Goal: Transaction & Acquisition: Download file/media

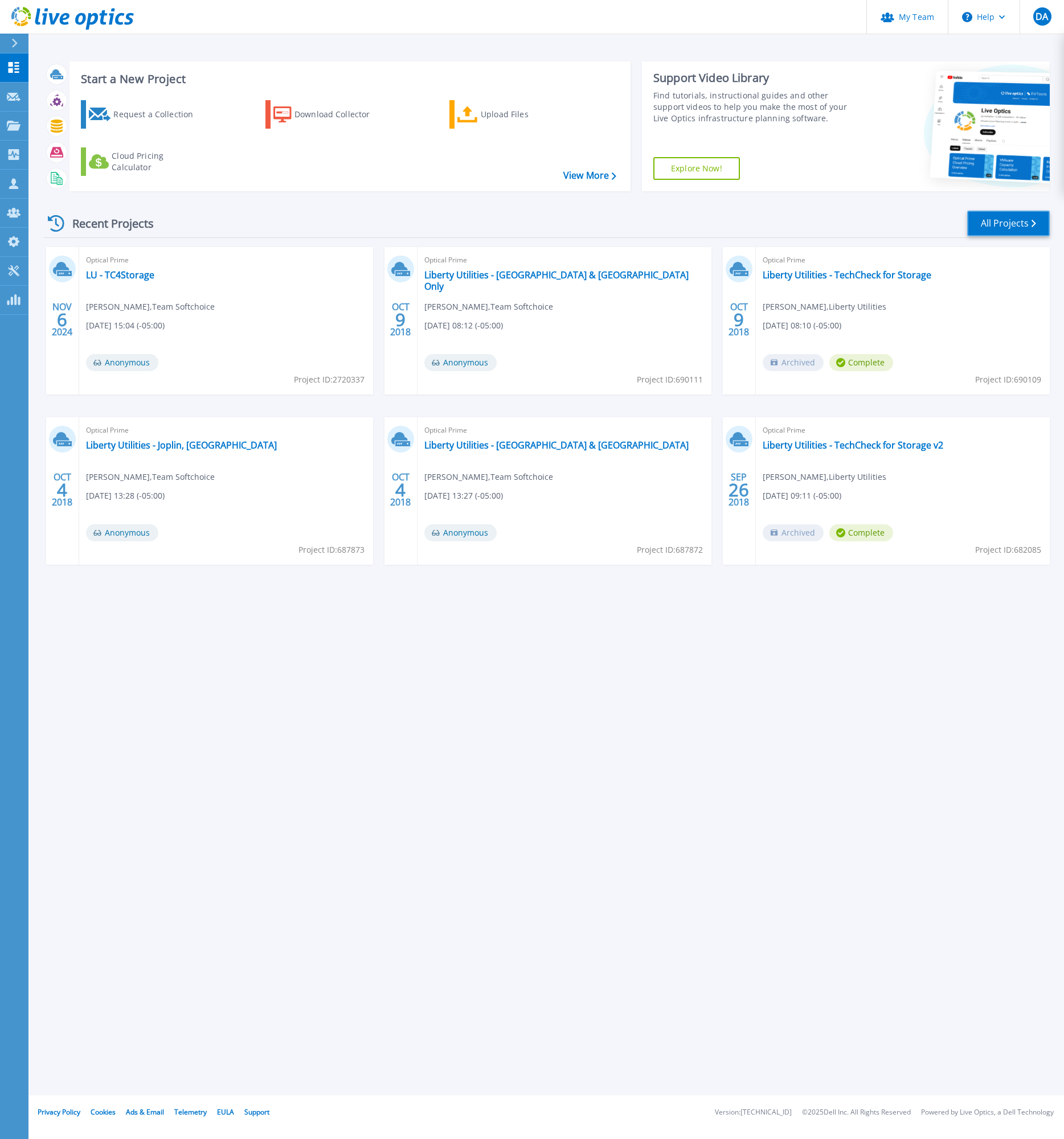
click at [996, 224] on link "All Projects" at bounding box center [1008, 223] width 82 height 25
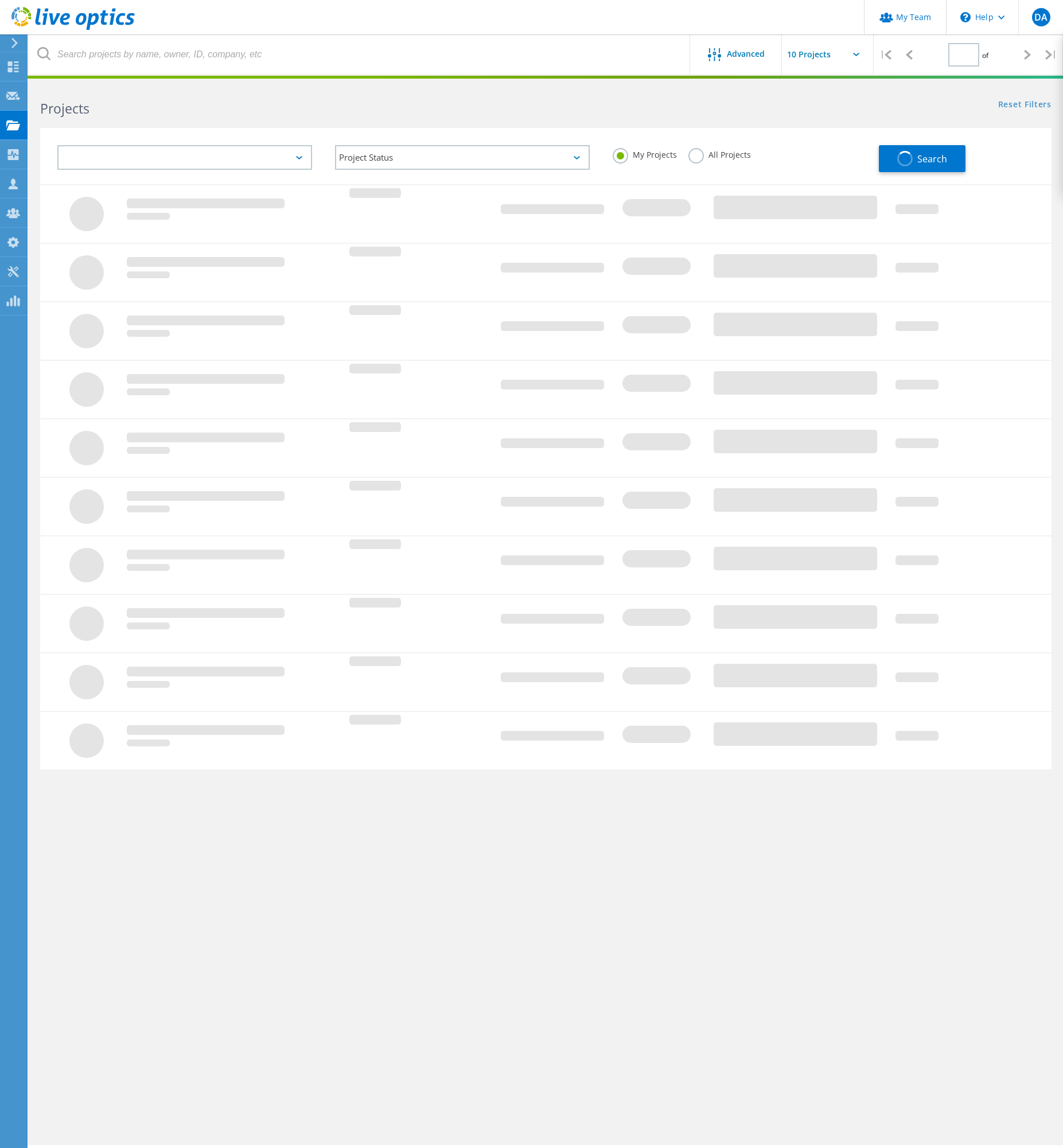
type input "1"
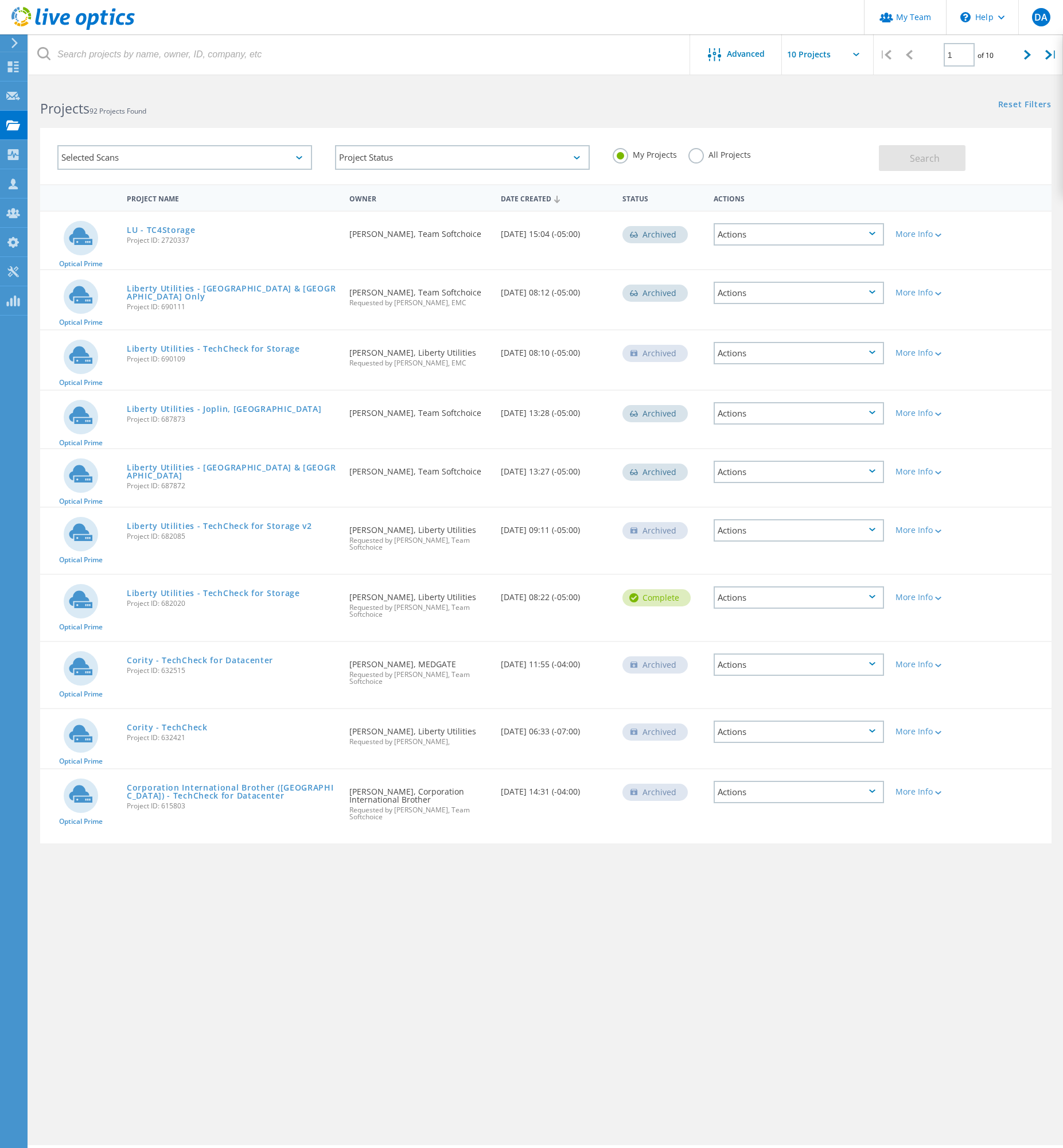
click at [718, 158] on label "All Projects" at bounding box center [720, 153] width 62 height 11
click at [0, 0] on input "All Projects" at bounding box center [0, 0] width 0 height 0
click at [898, 159] on button "Search" at bounding box center [923, 158] width 87 height 25
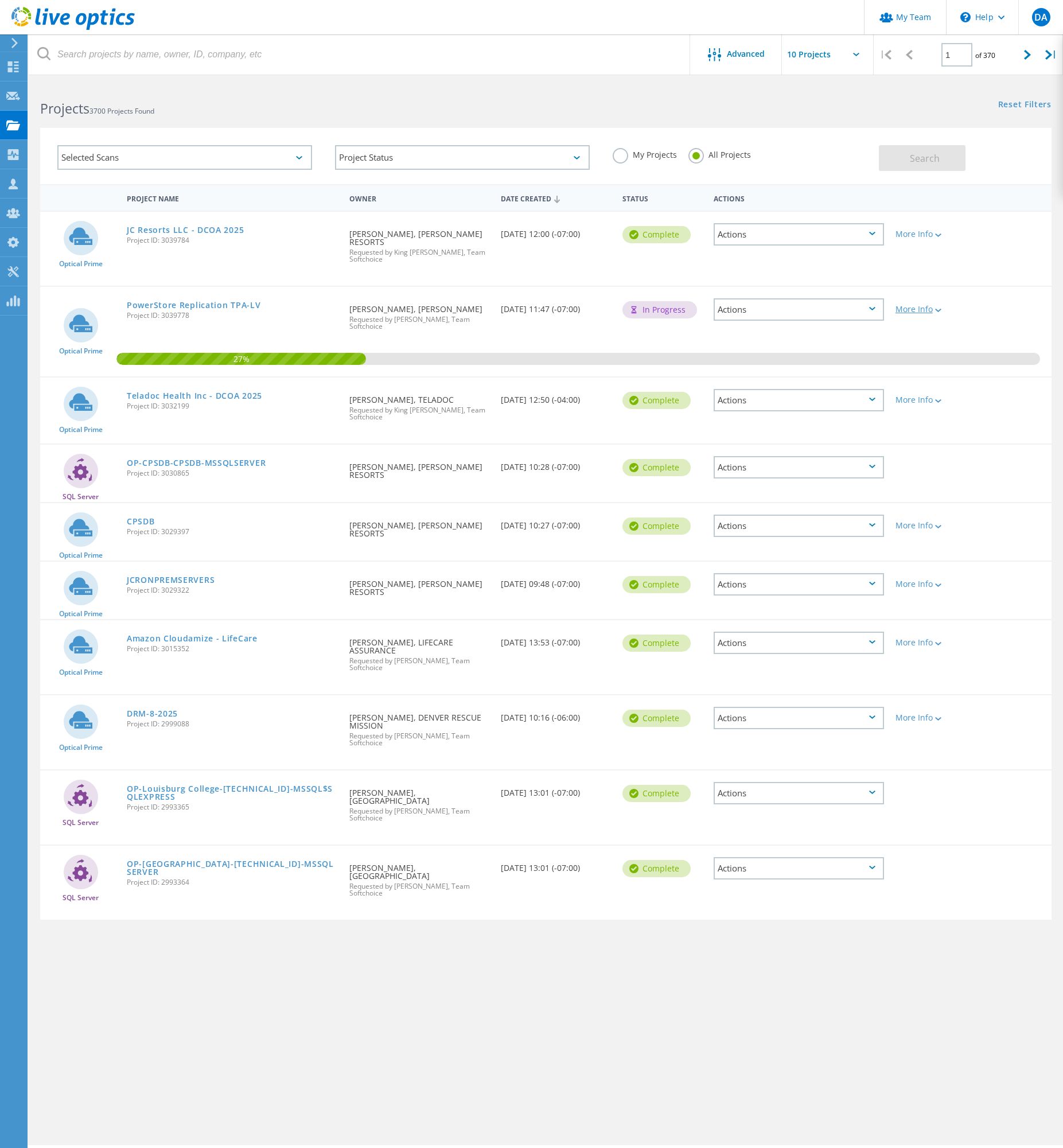
click at [939, 306] on div at bounding box center [937, 310] width 8 height 7
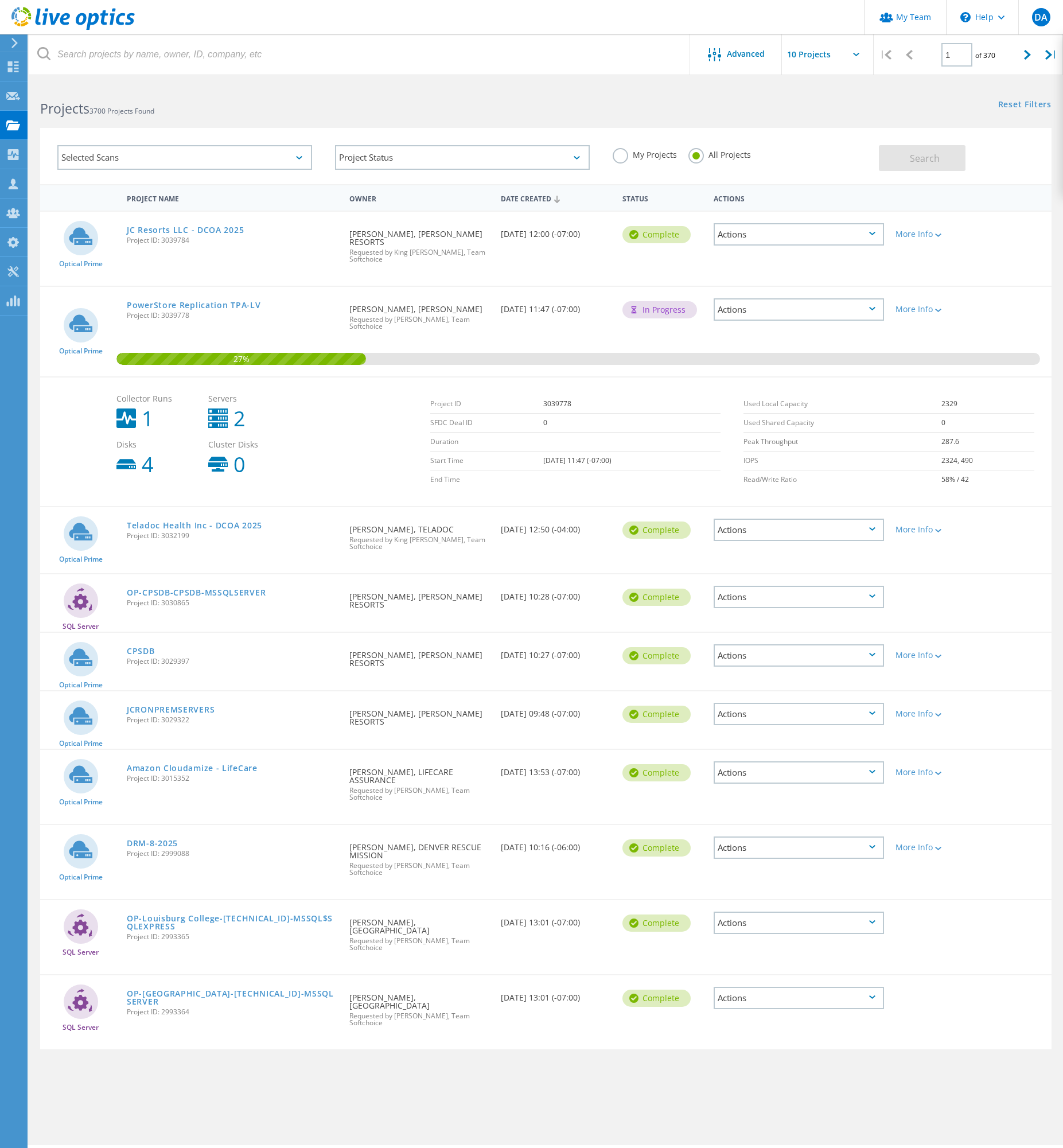
click at [936, 513] on div "More Info" at bounding box center [930, 526] width 81 height 38
click at [938, 527] on div at bounding box center [937, 530] width 8 height 7
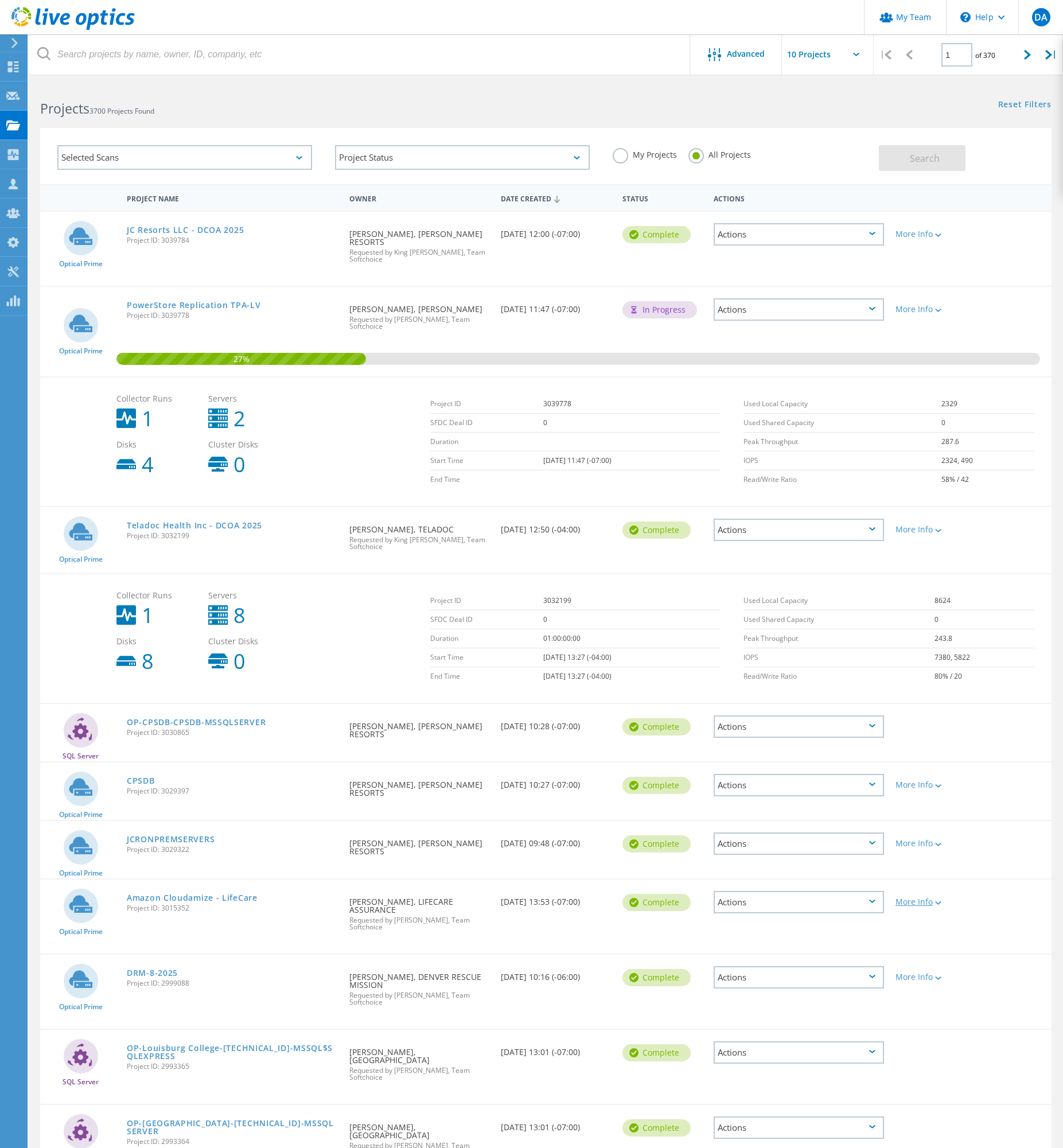
click at [935, 899] on div at bounding box center [937, 902] width 8 height 7
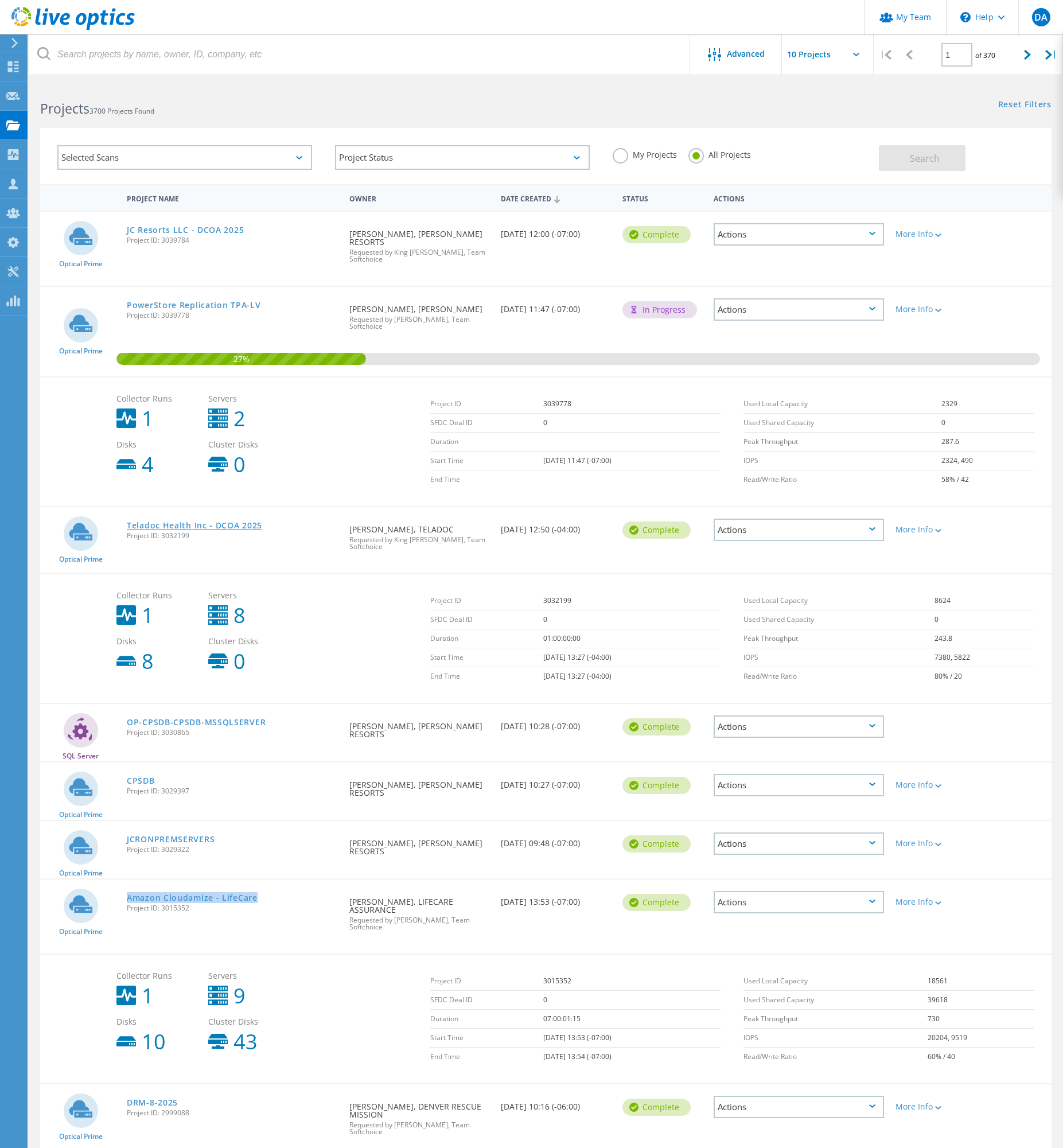
click at [221, 521] on link "Teladoc Health Inc - DCOA 2025" at bounding box center [194, 526] width 135 height 8
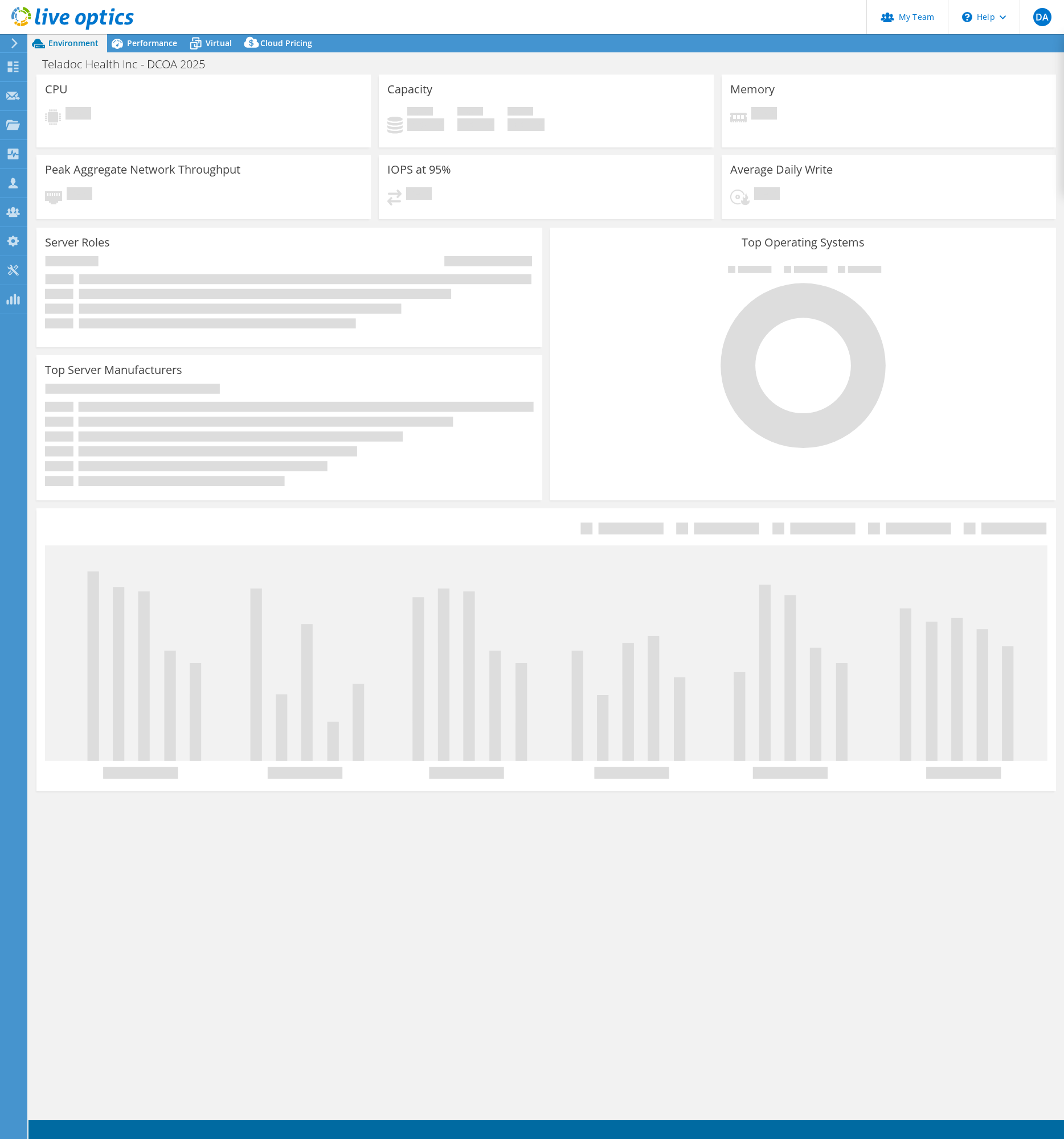
select select "USD"
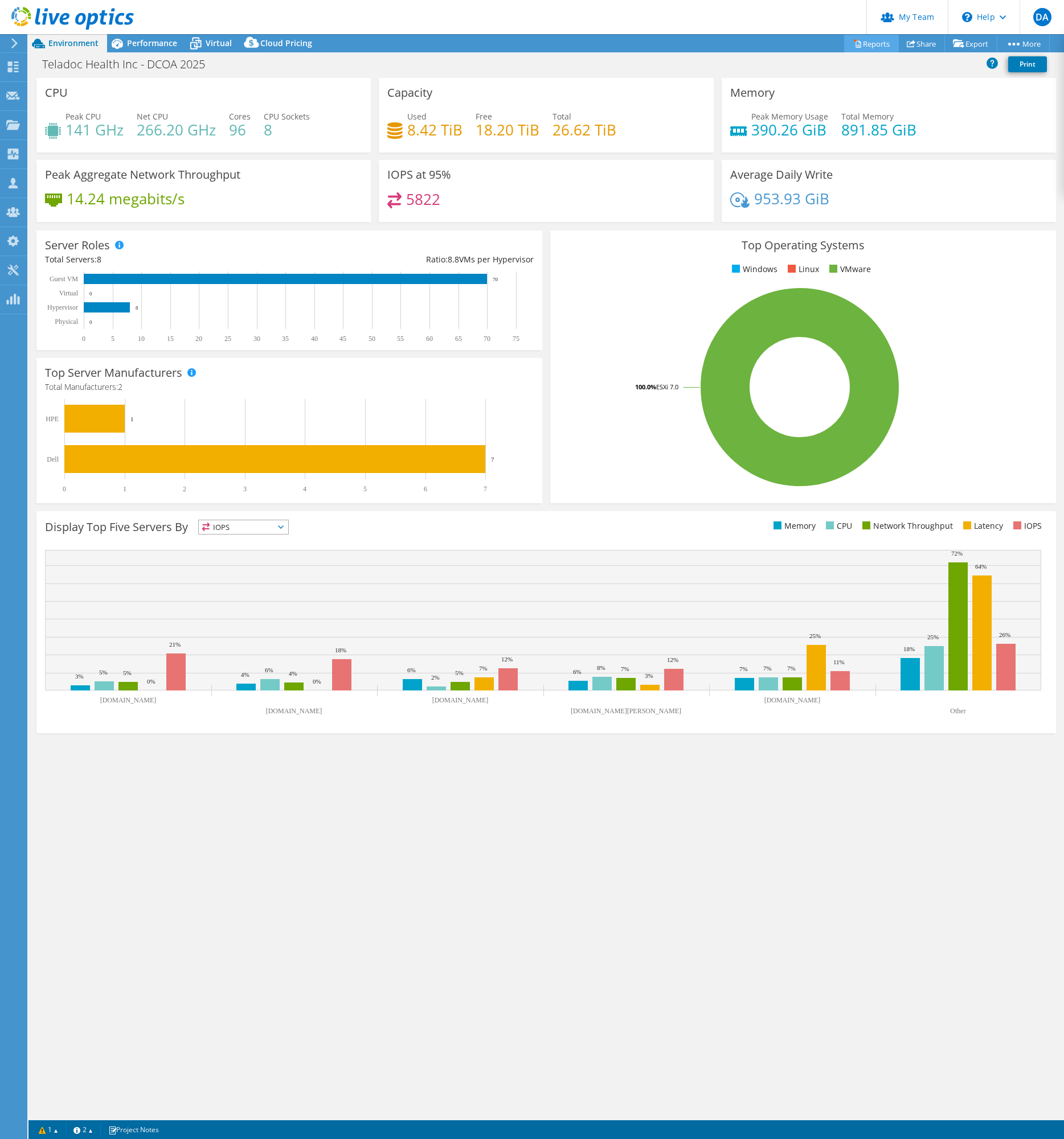
click at [871, 42] on link "Reports" at bounding box center [871, 44] width 55 height 18
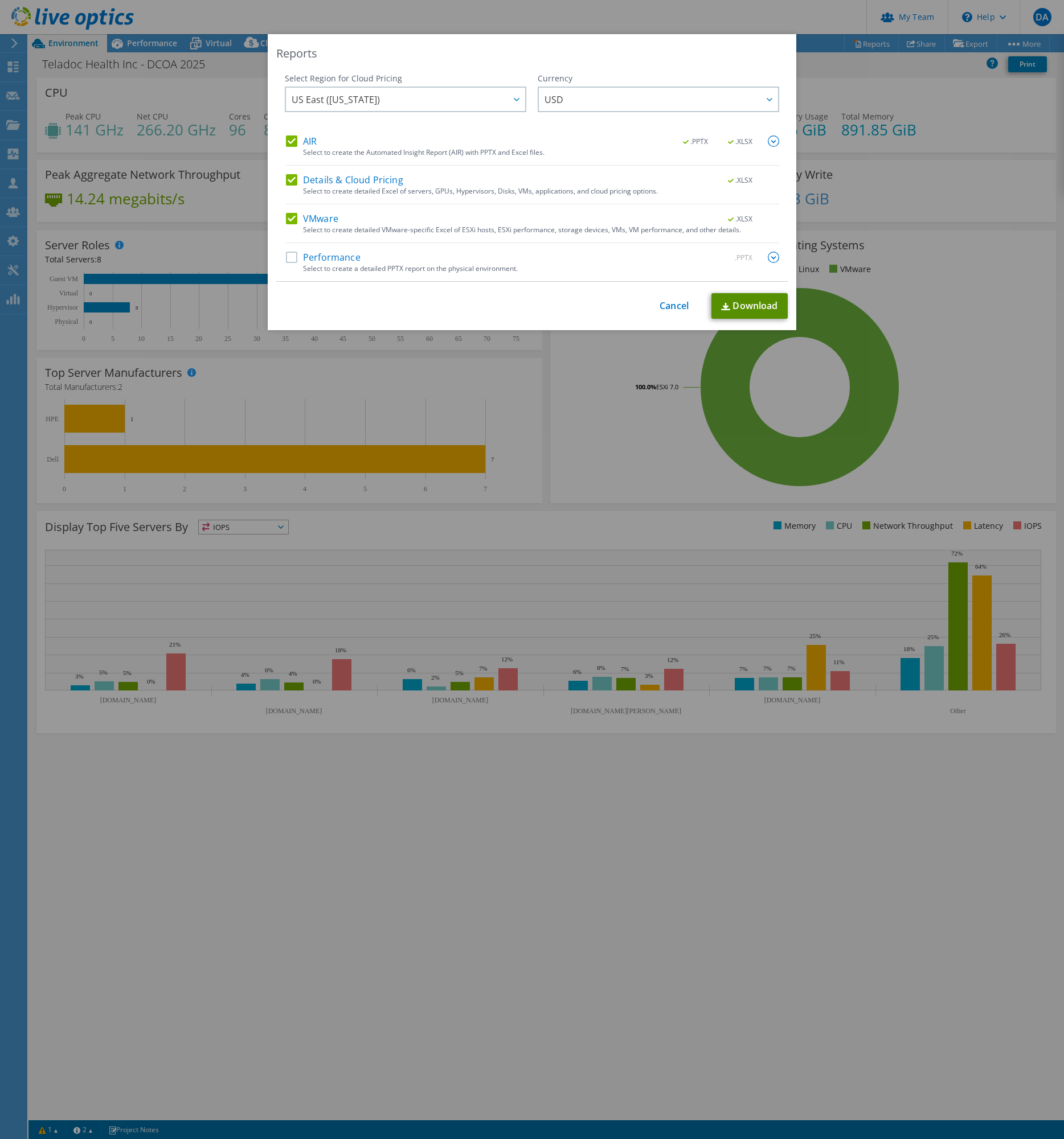
click at [741, 309] on link "Download" at bounding box center [750, 306] width 77 height 25
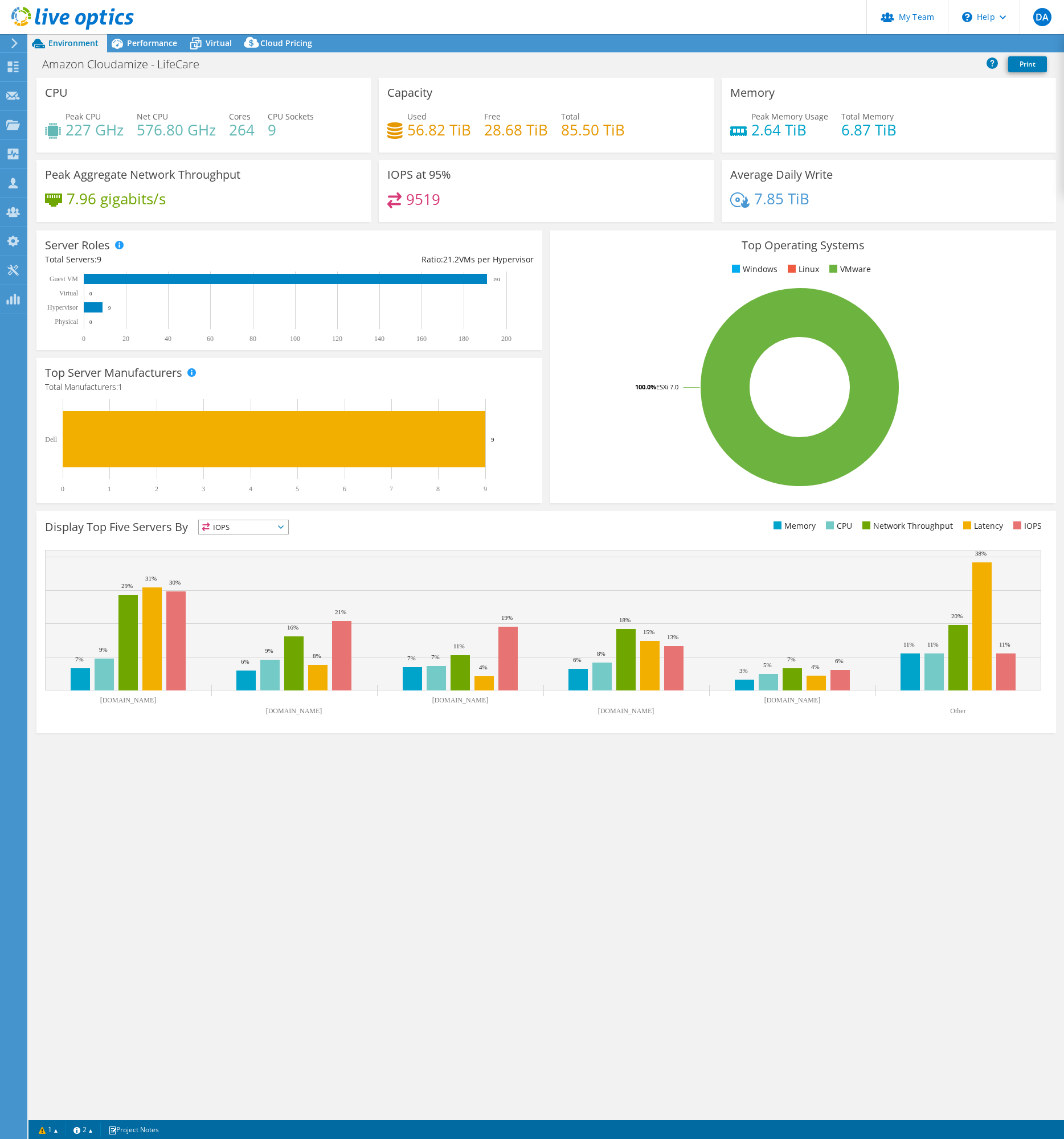
select select "USD"
click at [880, 45] on link "Reports" at bounding box center [871, 44] width 55 height 18
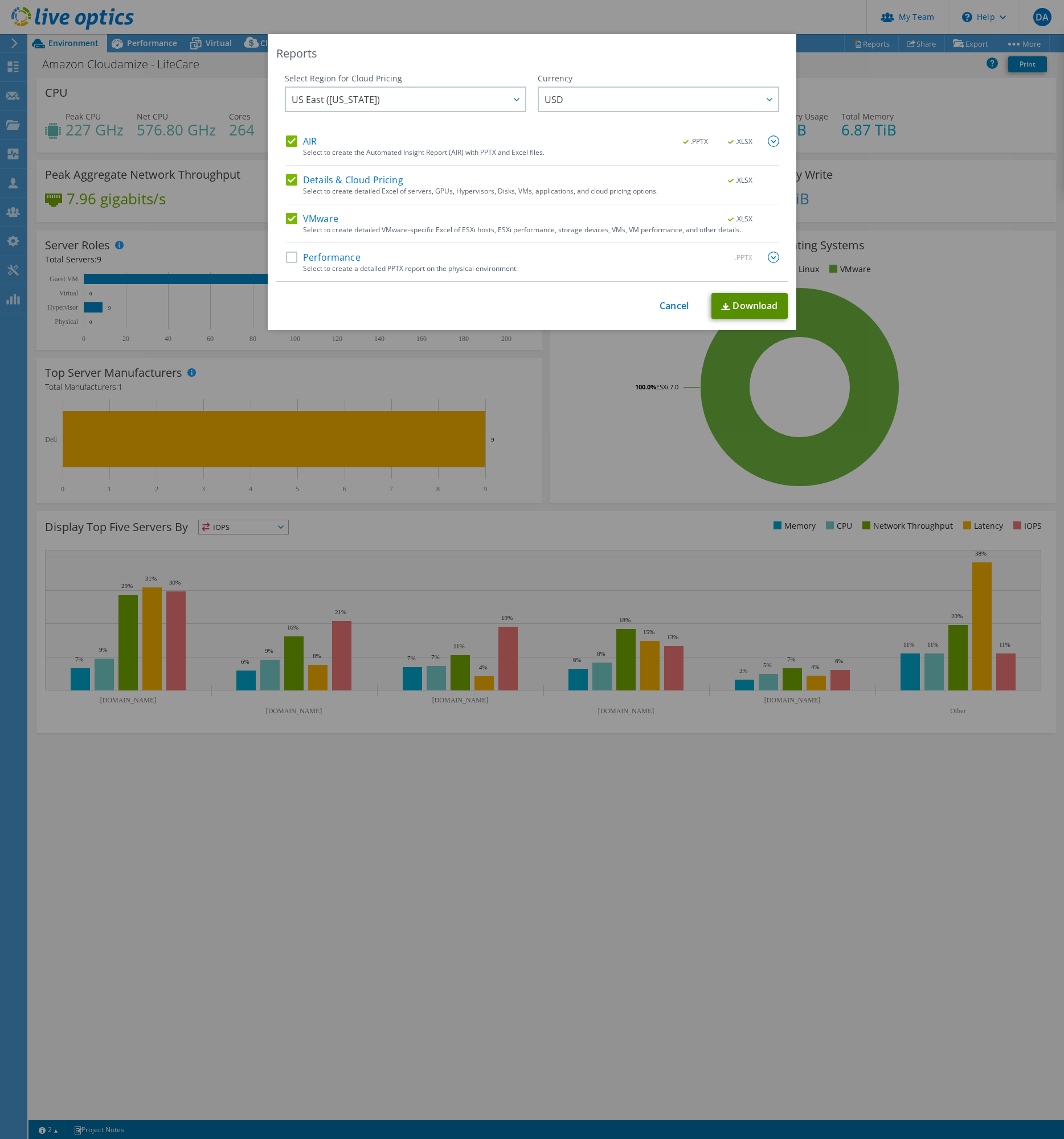
click at [765, 309] on link "Download" at bounding box center [750, 306] width 77 height 25
click at [584, 471] on div "Reports Select Region for Cloud Pricing Asia Pacific (Hong Kong) Asia Pacific (…" at bounding box center [532, 570] width 1064 height 1071
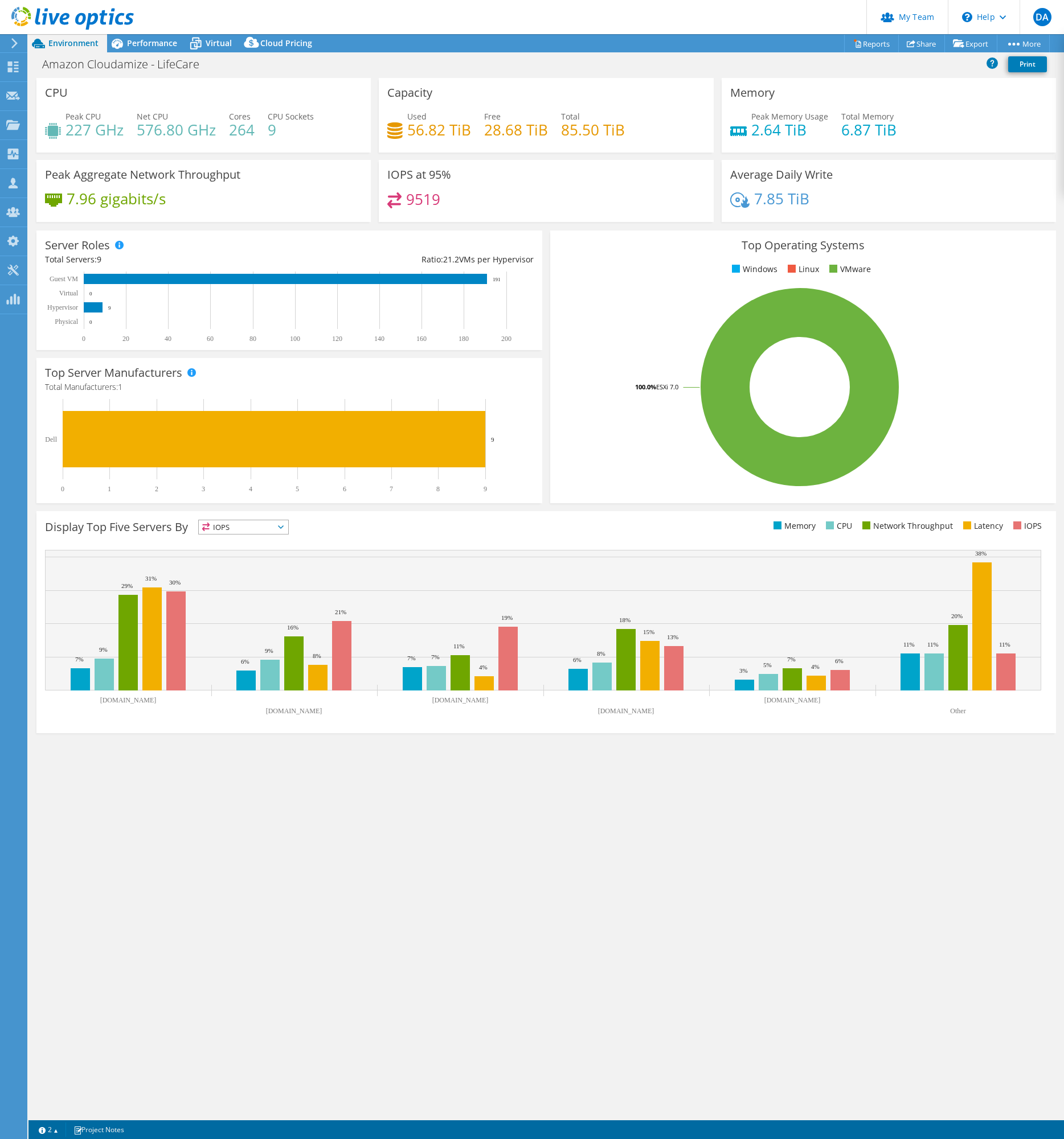
click at [52, 45] on span "Environment" at bounding box center [73, 42] width 51 height 11
click at [17, 63] on icon at bounding box center [13, 66] width 14 height 11
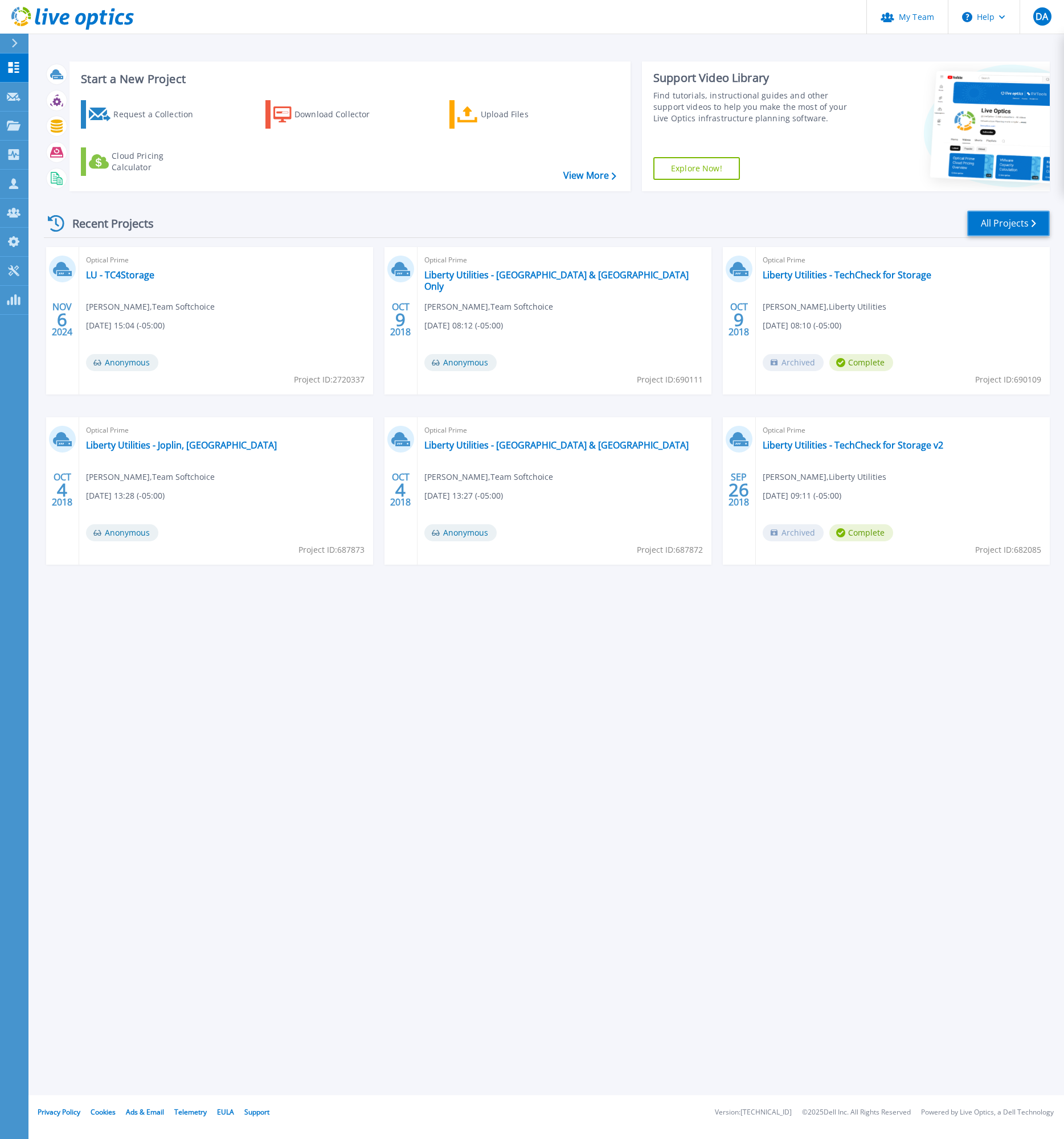
click at [1028, 222] on link "All Projects" at bounding box center [1008, 223] width 82 height 25
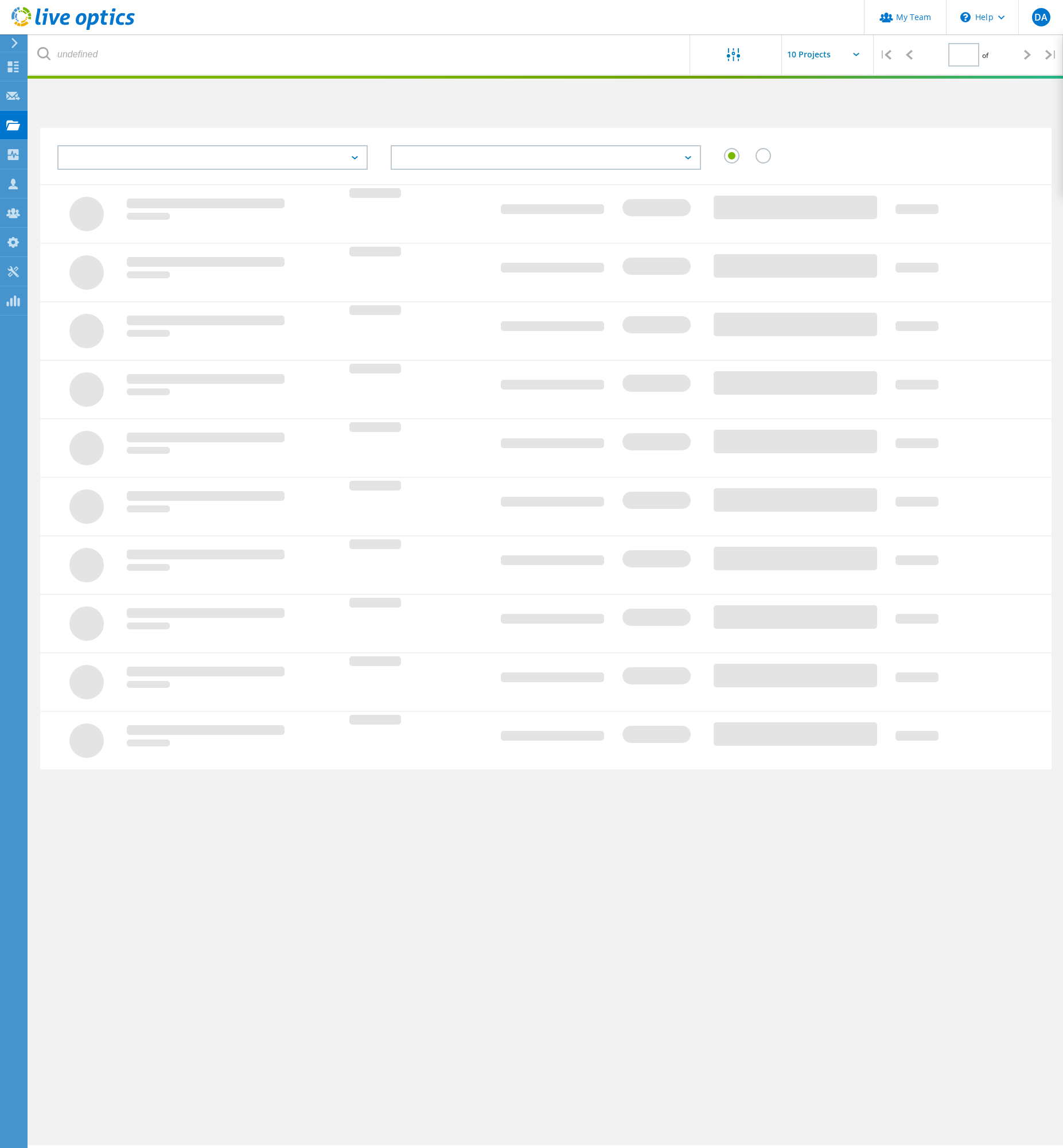
type input "1"
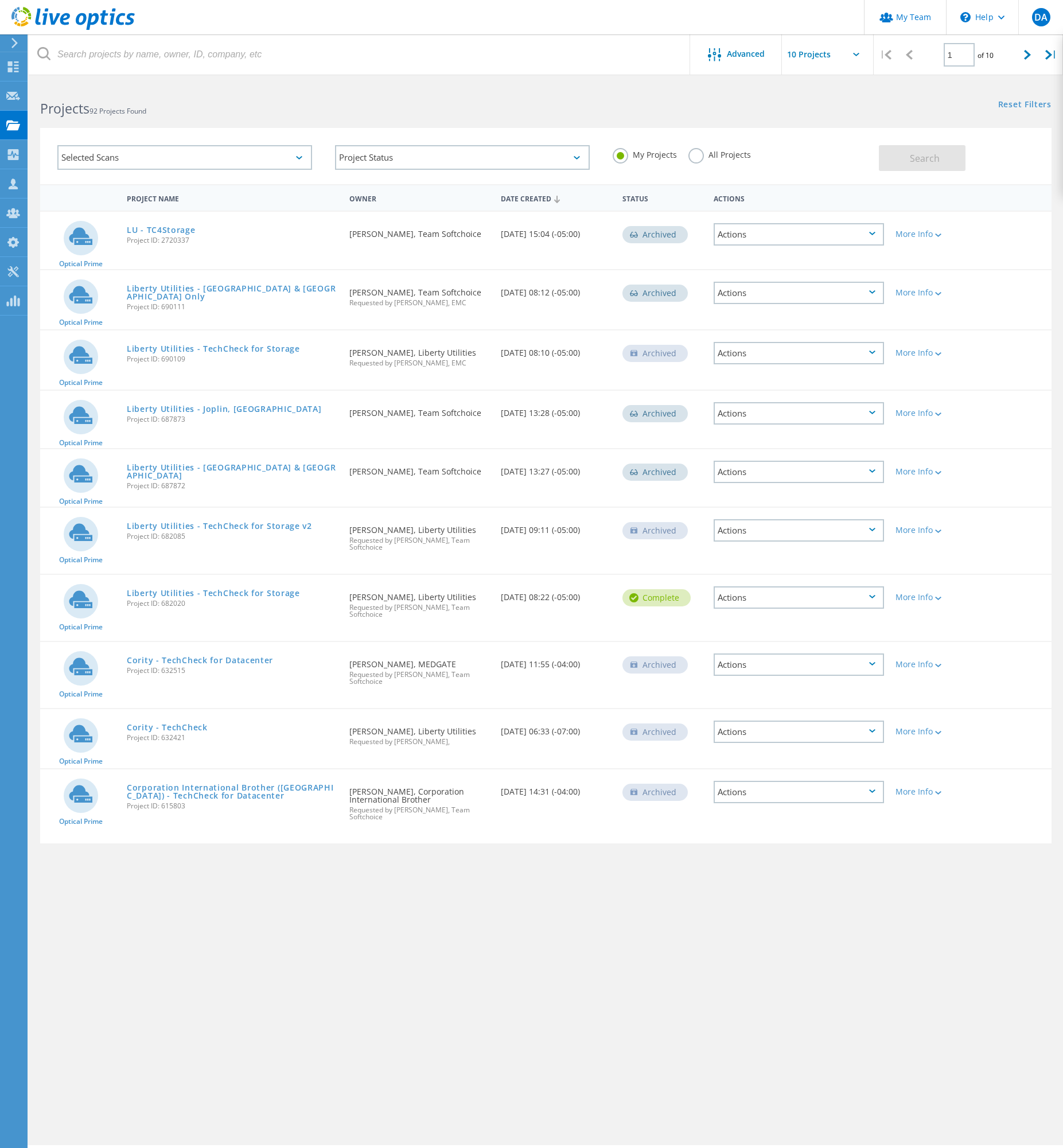
click at [356, 194] on div "Owner" at bounding box center [419, 198] width 152 height 21
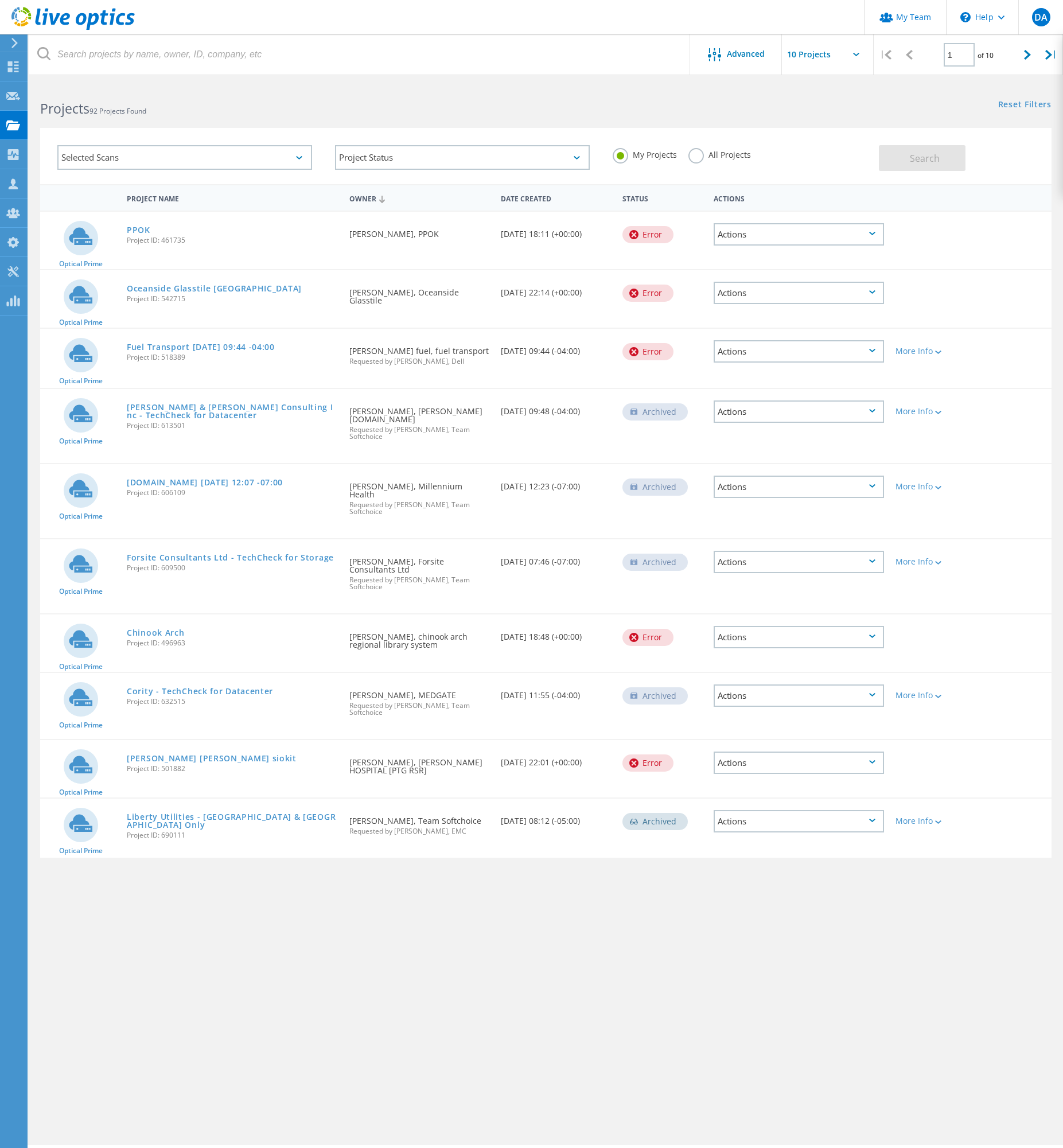
click at [744, 152] on label "All Projects" at bounding box center [720, 153] width 62 height 11
click at [0, 0] on input "All Projects" at bounding box center [0, 0] width 0 height 0
click at [931, 163] on span "Search" at bounding box center [924, 158] width 30 height 12
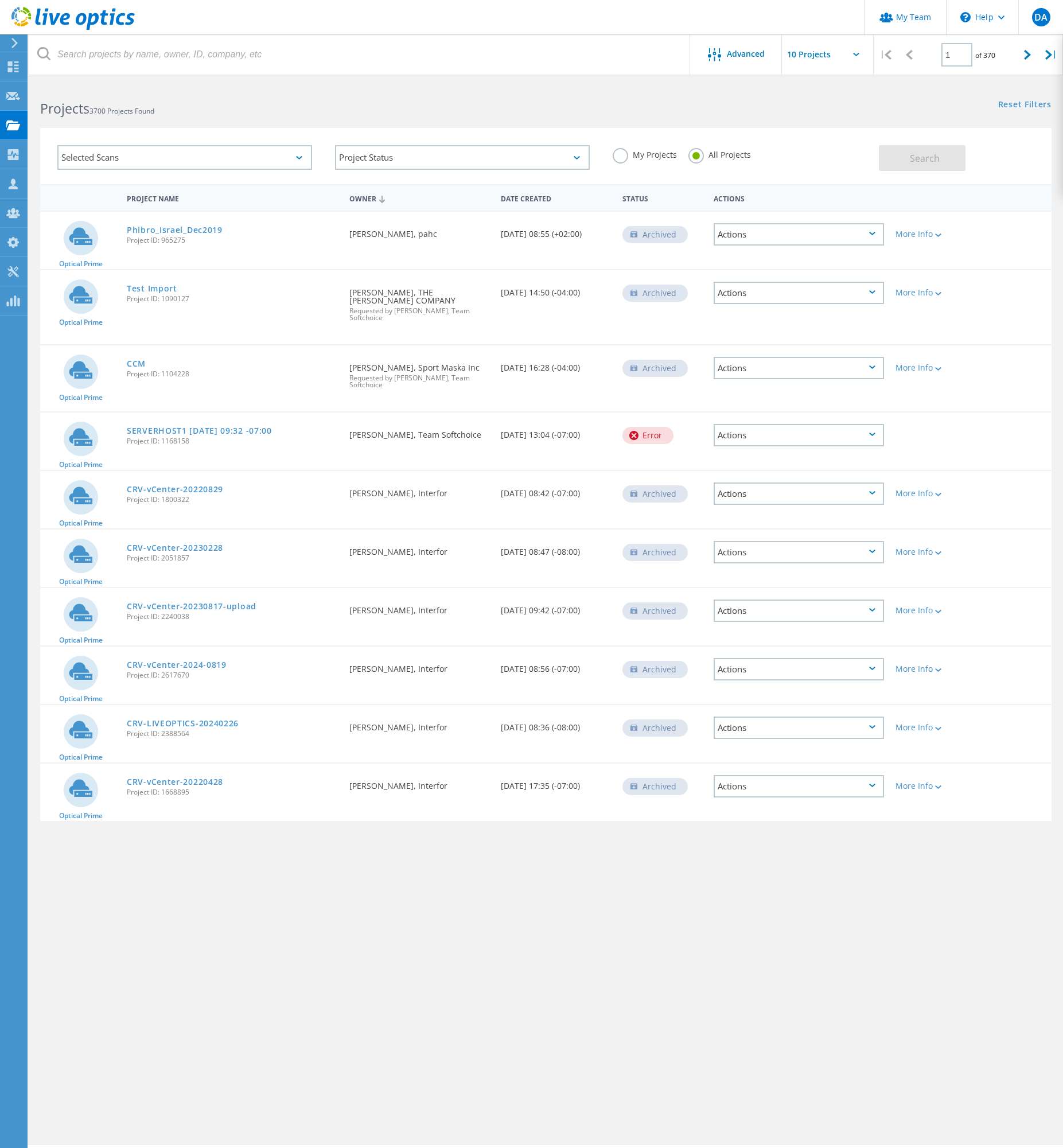
click at [367, 195] on div "Owner" at bounding box center [419, 198] width 152 height 22
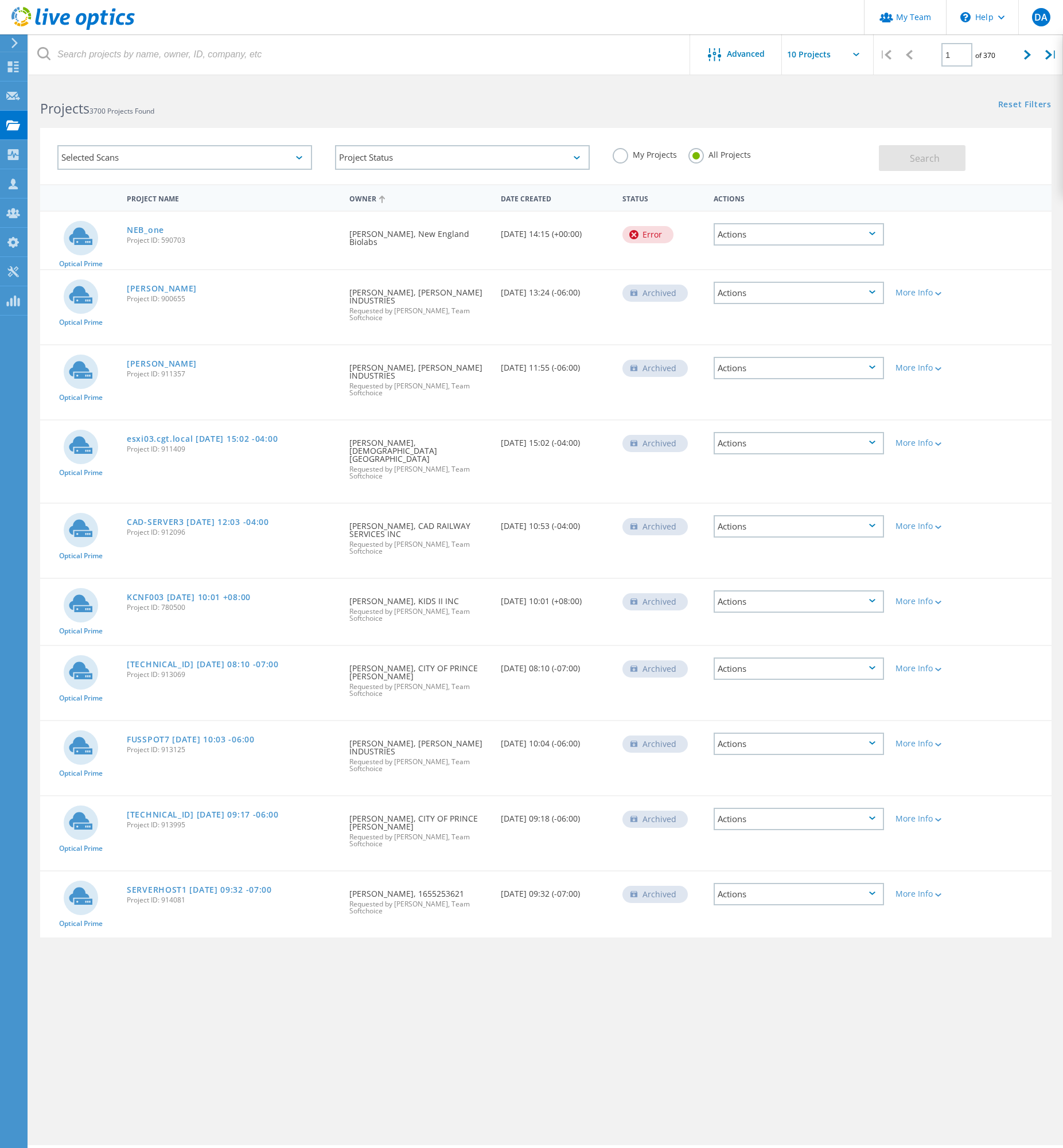
click at [367, 195] on div "Owner" at bounding box center [419, 198] width 152 height 22
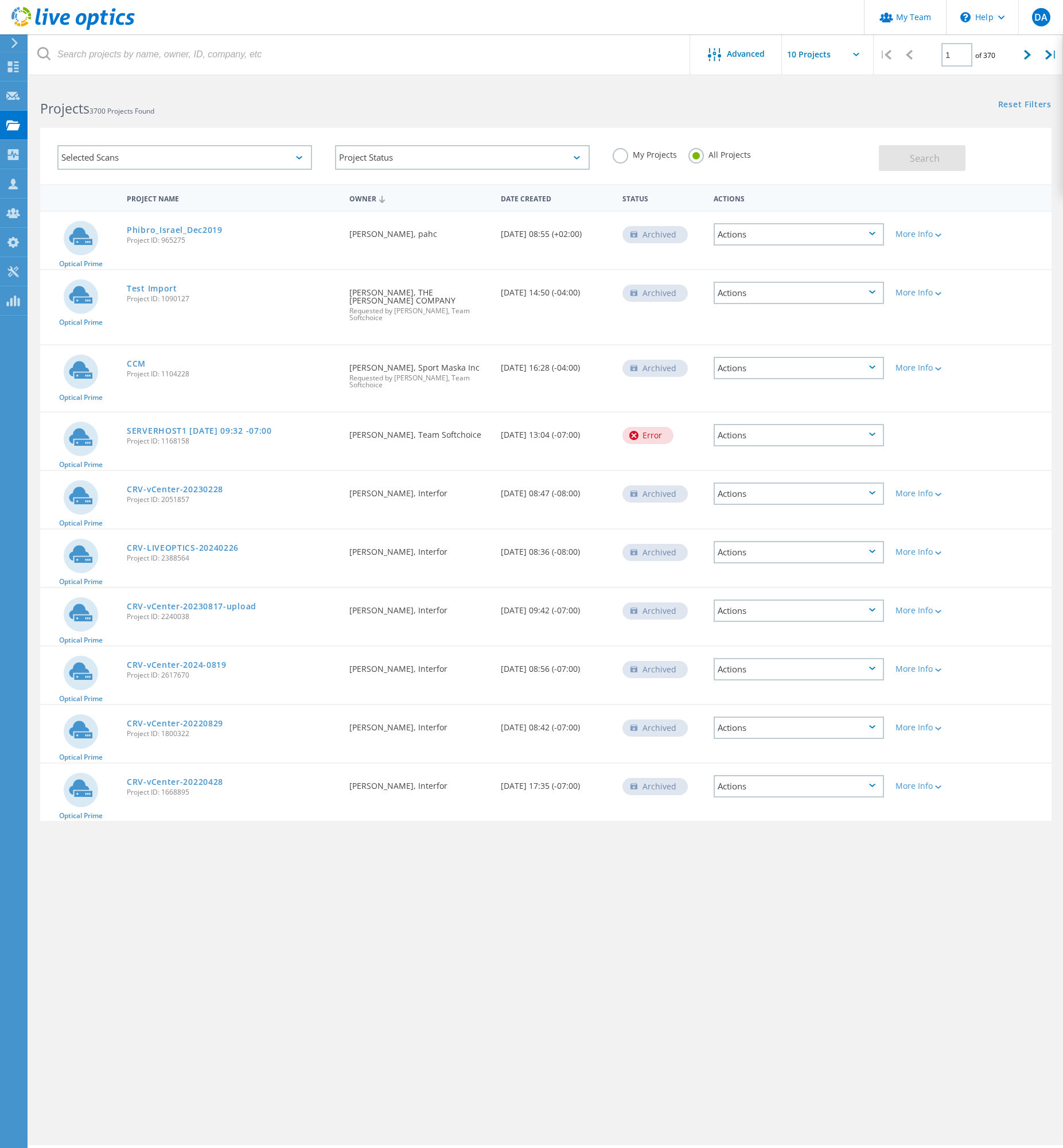
click at [522, 201] on div "Date Created" at bounding box center [556, 198] width 121 height 21
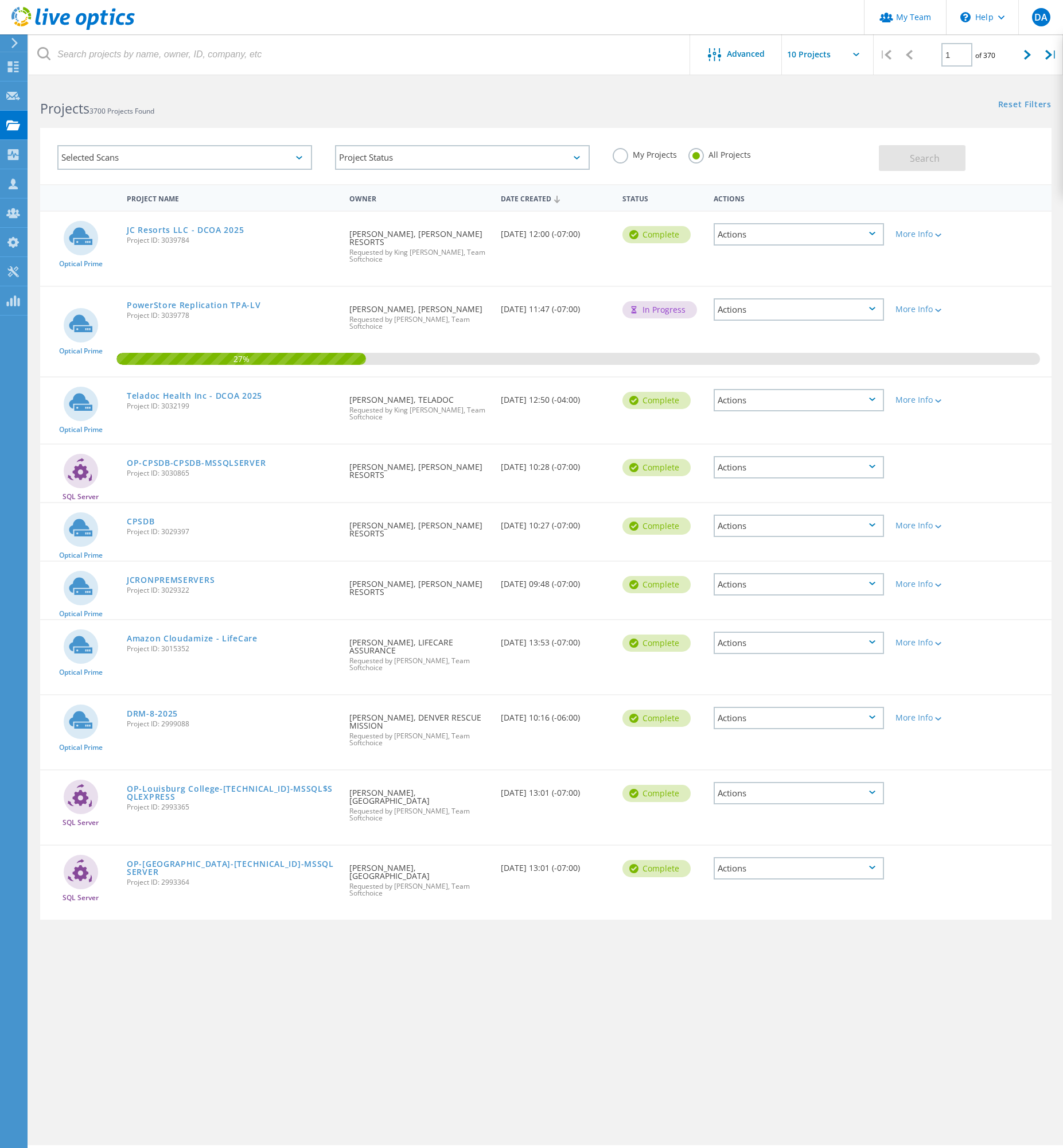
click at [806, 53] on input "text" at bounding box center [840, 54] width 115 height 40
click at [822, 143] on div "Show 40 Projects" at bounding box center [839, 141] width 113 height 19
type input "Show 40 Projects"
